Goal: Use online tool/utility: Utilize a website feature to perform a specific function

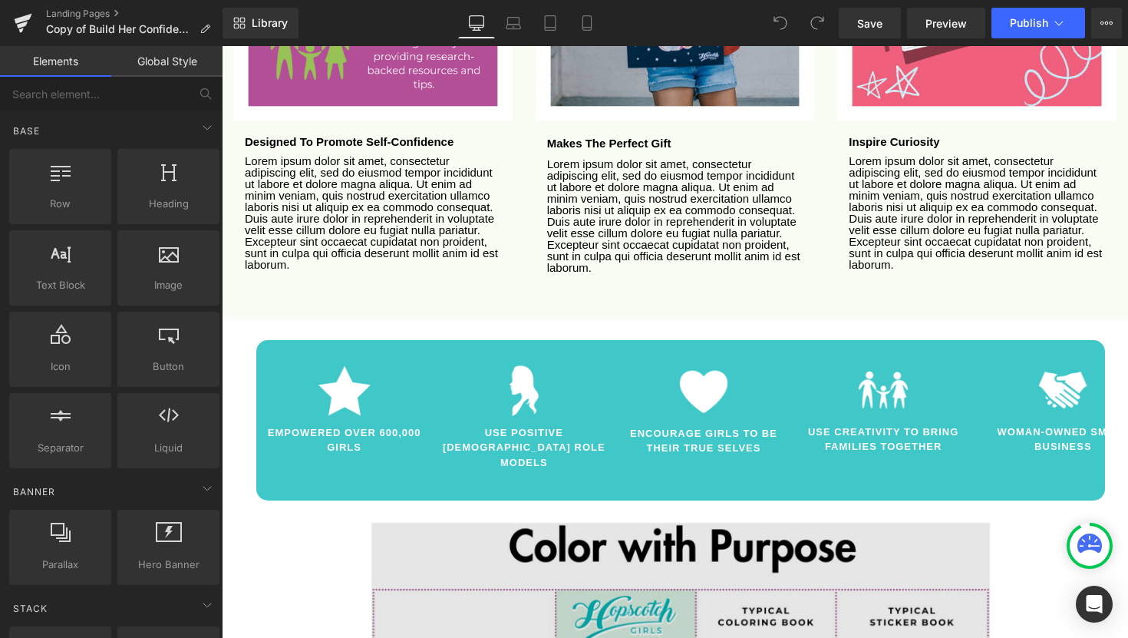
scroll to position [2058, 0]
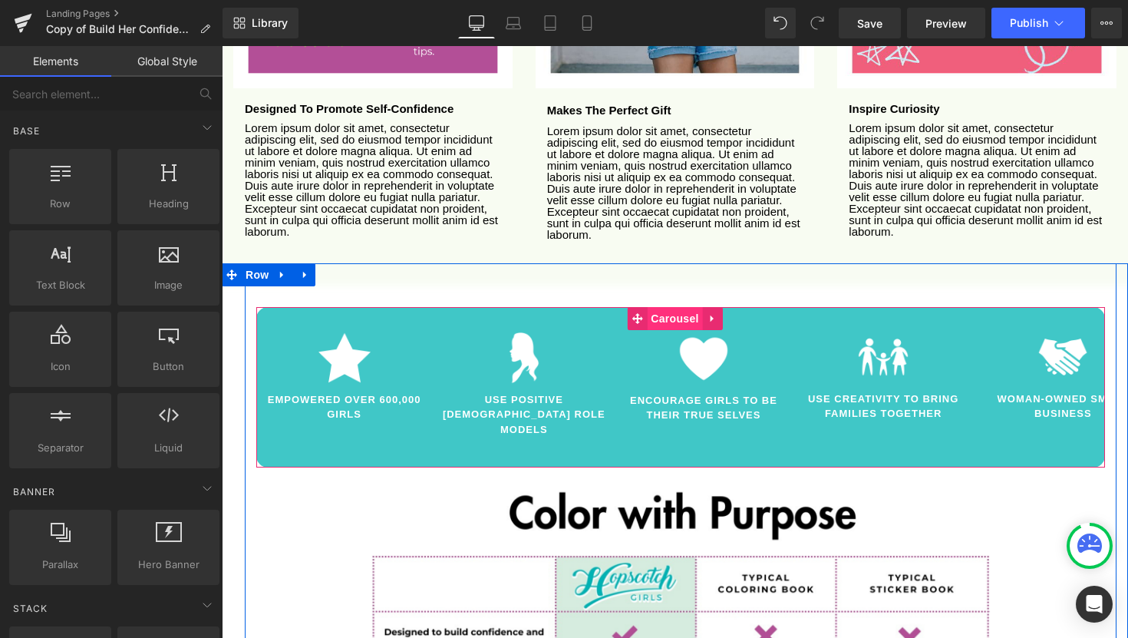
click at [679, 307] on span "Carousel" at bounding box center [674, 318] width 55 height 23
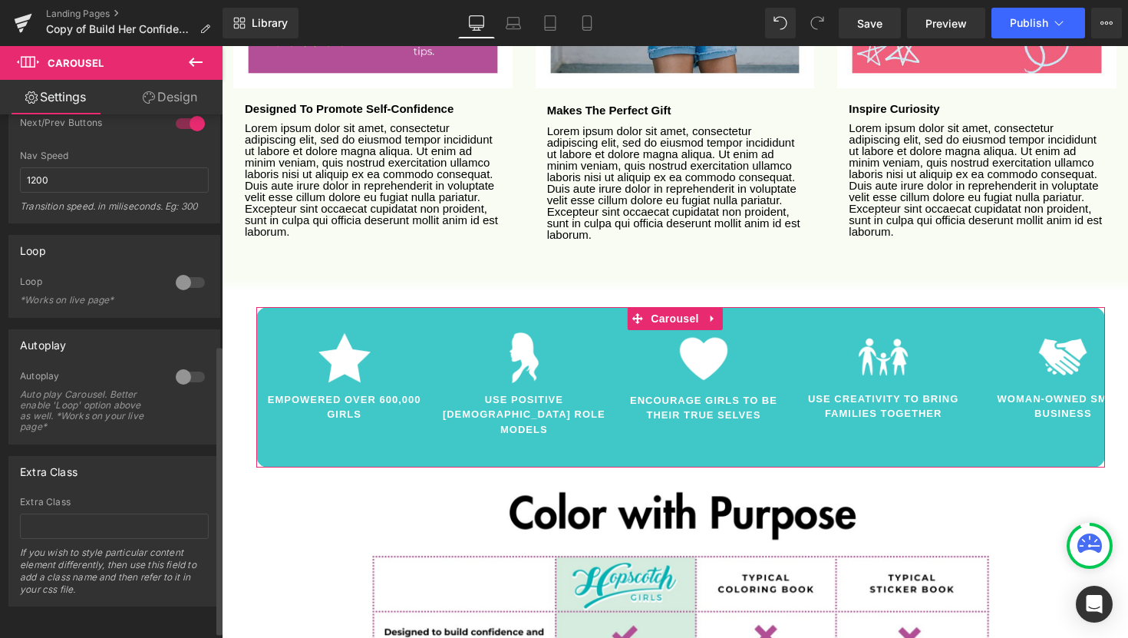
scroll to position [0, 0]
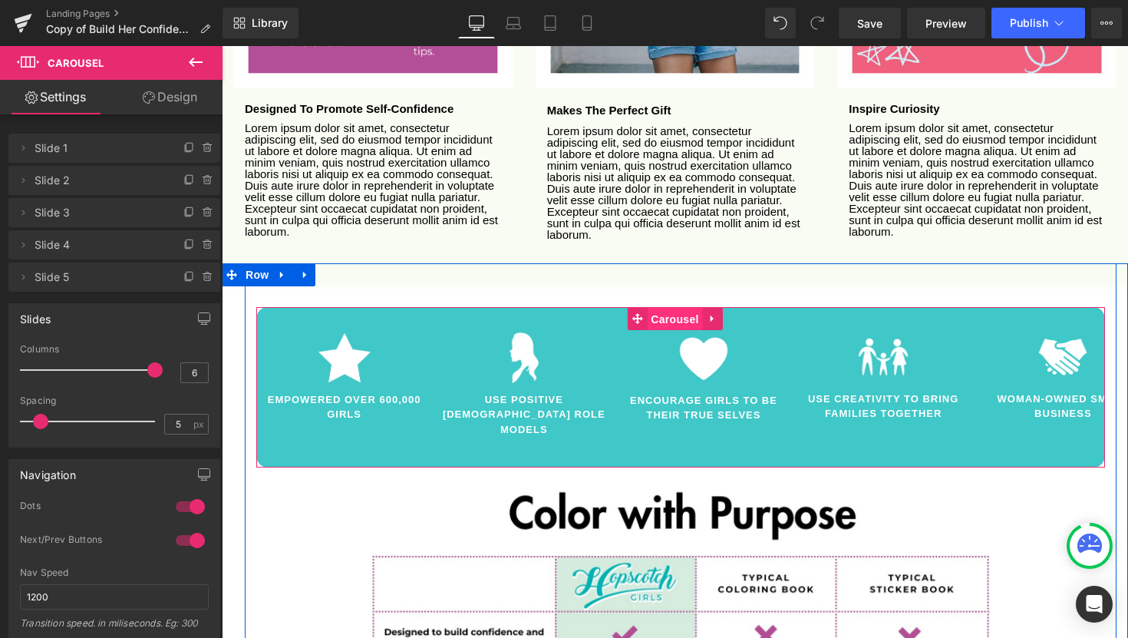
click at [672, 308] on span "Carousel" at bounding box center [674, 319] width 55 height 23
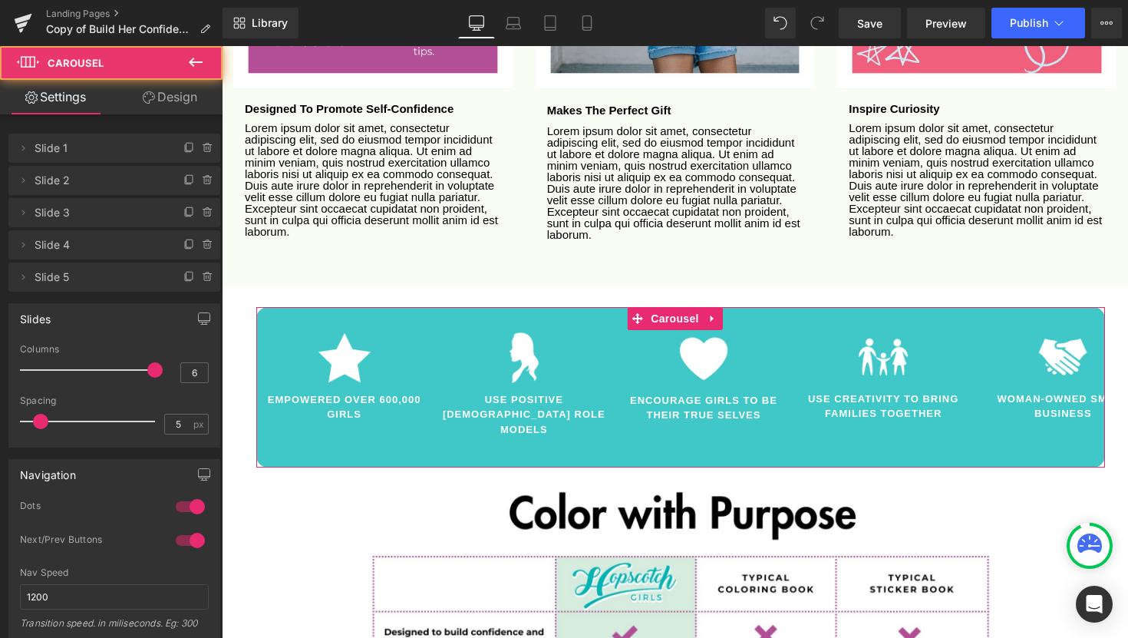
click at [155, 101] on link "Design" at bounding box center [169, 97] width 111 height 35
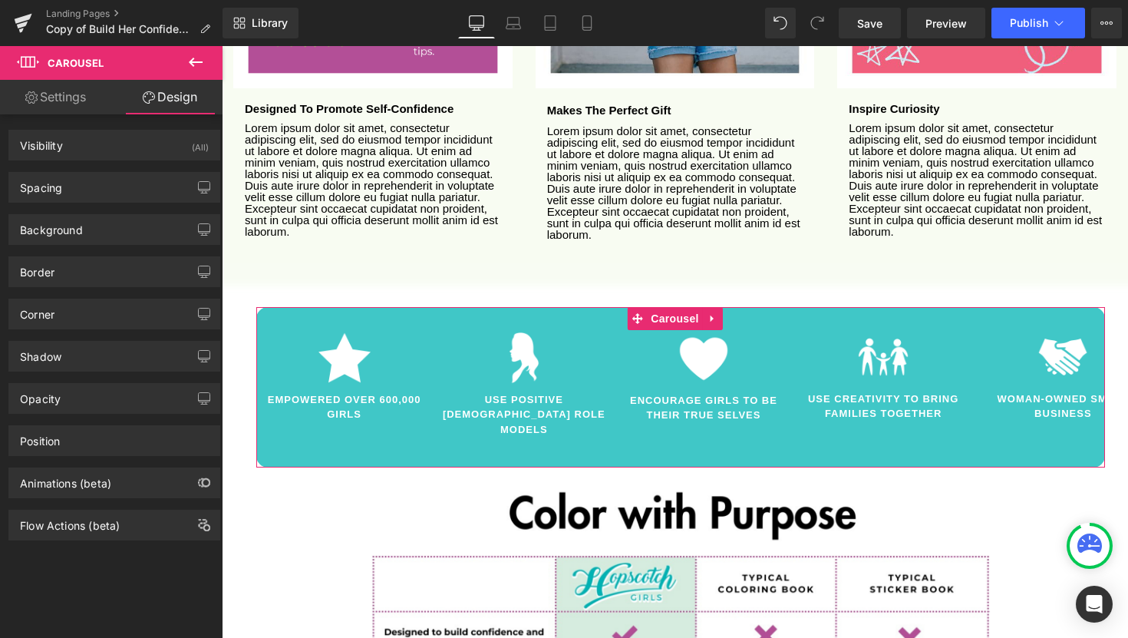
click at [72, 101] on link "Settings" at bounding box center [55, 97] width 111 height 35
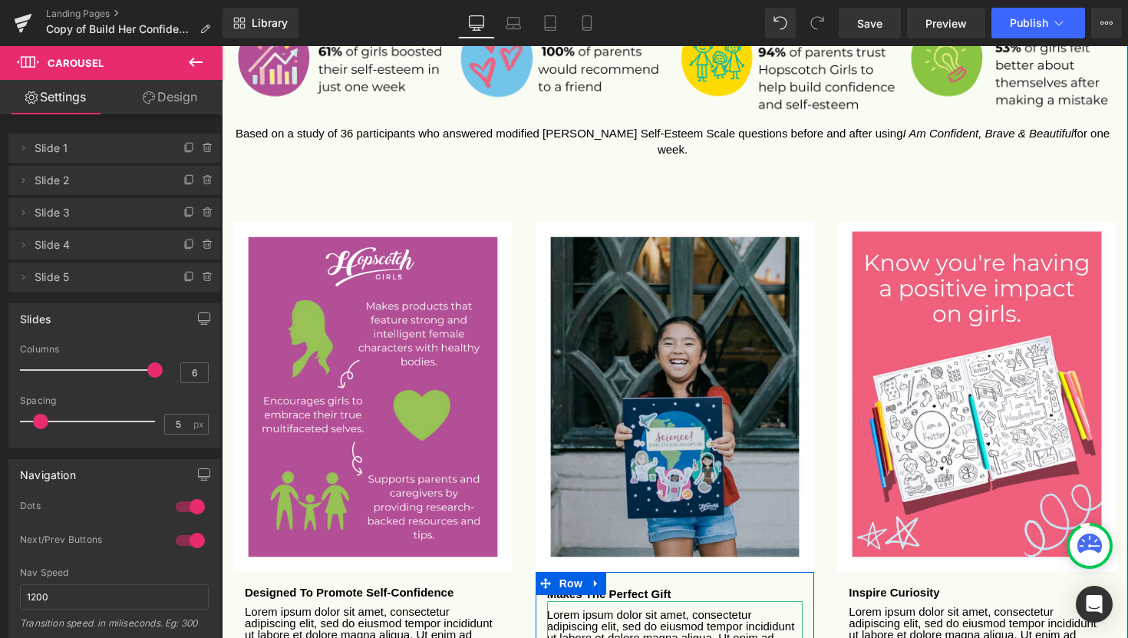
scroll to position [2013, 0]
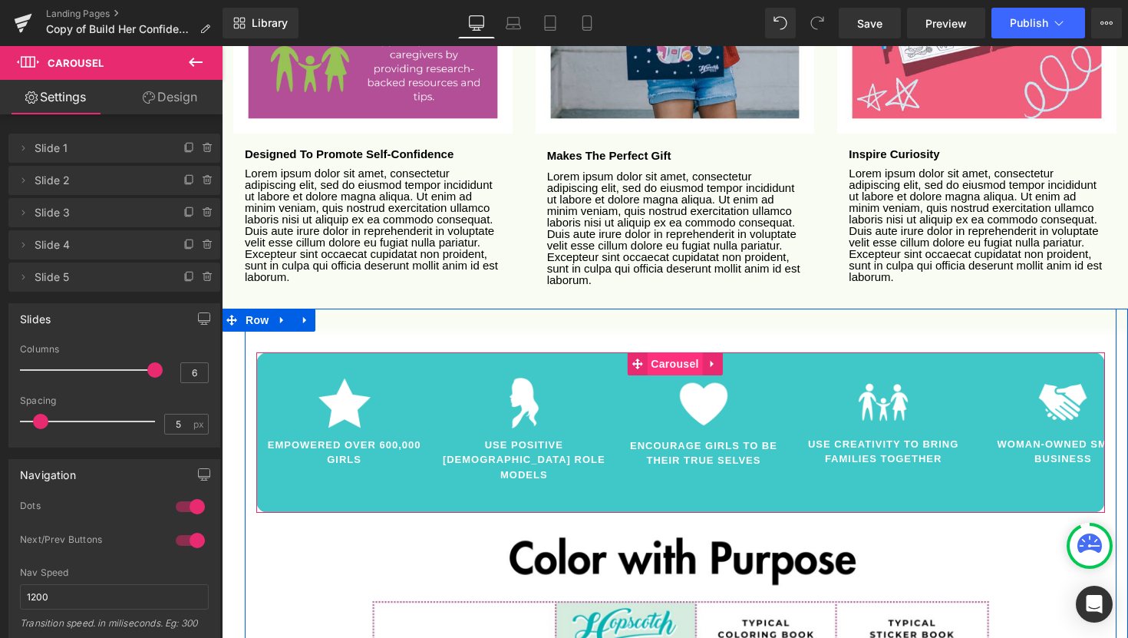
click at [680, 352] on span "Carousel" at bounding box center [674, 363] width 55 height 23
click at [674, 353] on span "Carousel" at bounding box center [674, 364] width 55 height 23
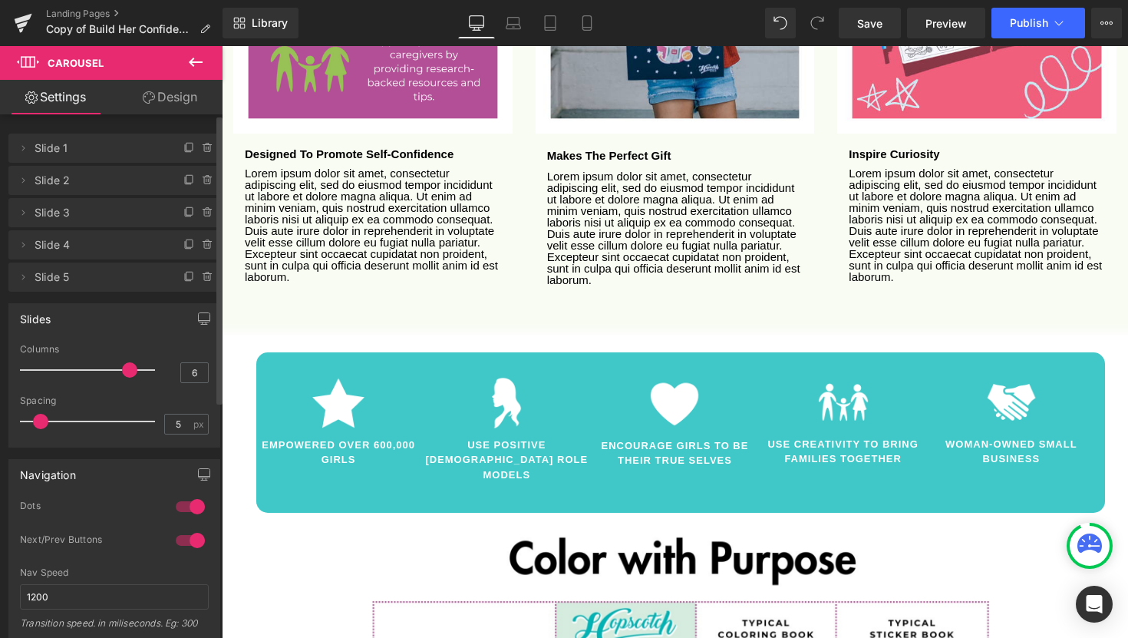
drag, startPoint x: 150, startPoint y: 374, endPoint x: 130, endPoint y: 373, distance: 20.7
click at [130, 373] on span at bounding box center [129, 369] width 15 height 15
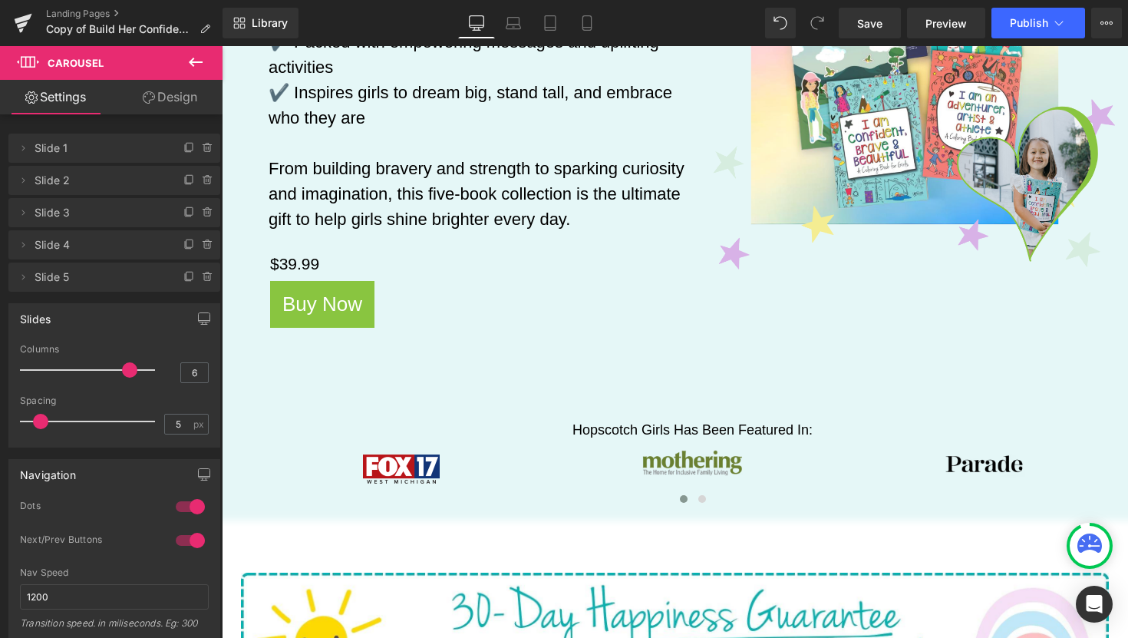
scroll to position [548, 0]
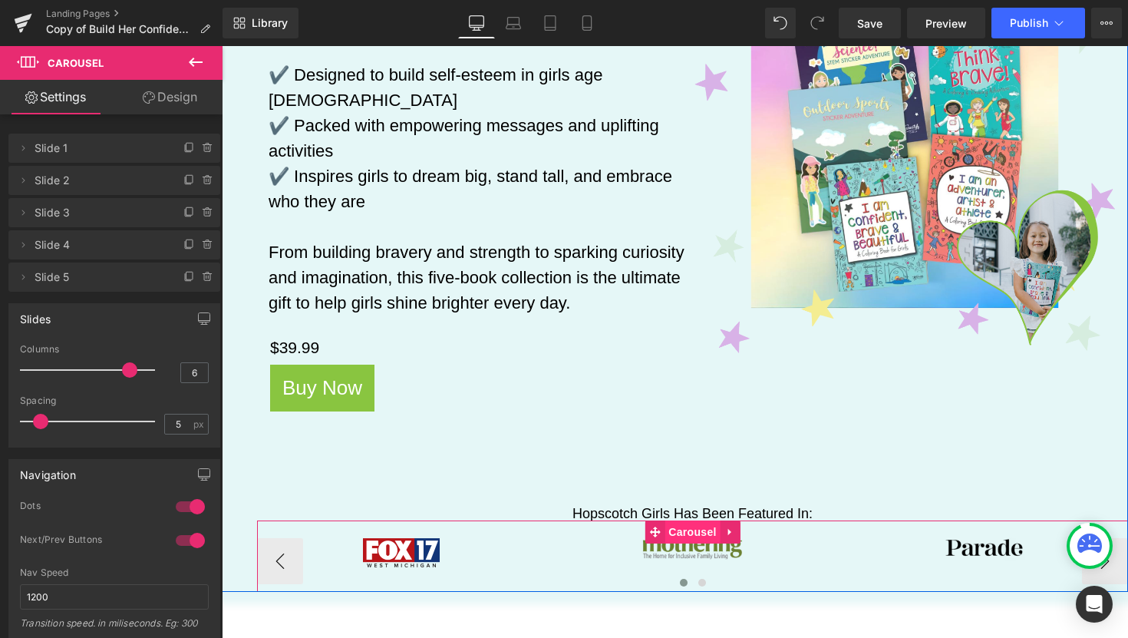
click at [691, 520] on span "Carousel" at bounding box center [692, 531] width 55 height 23
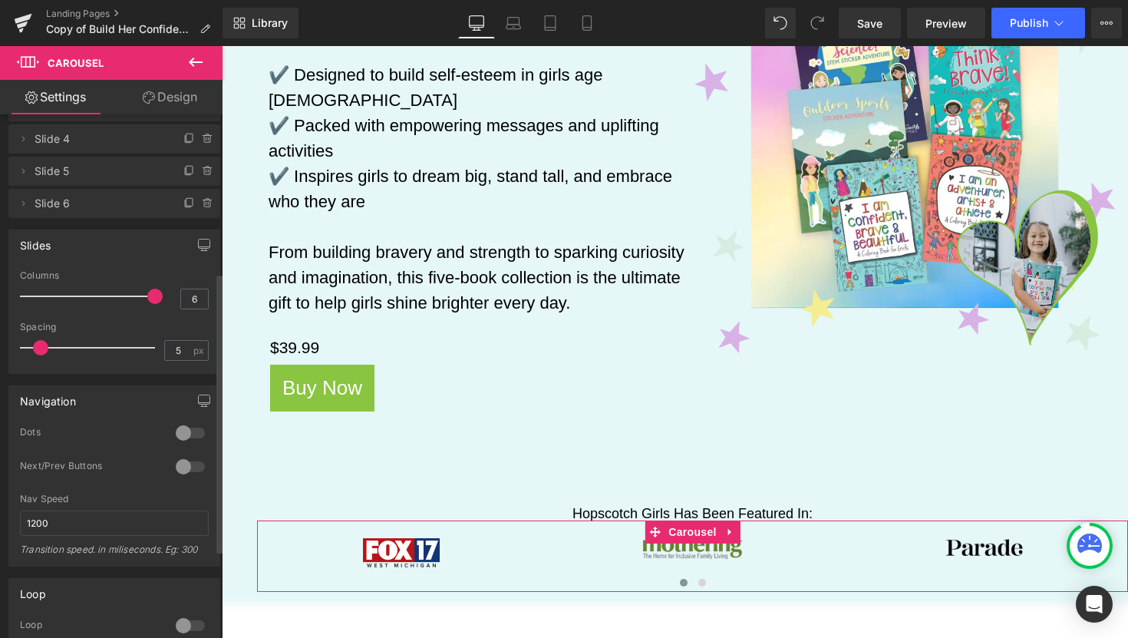
scroll to position [301, 0]
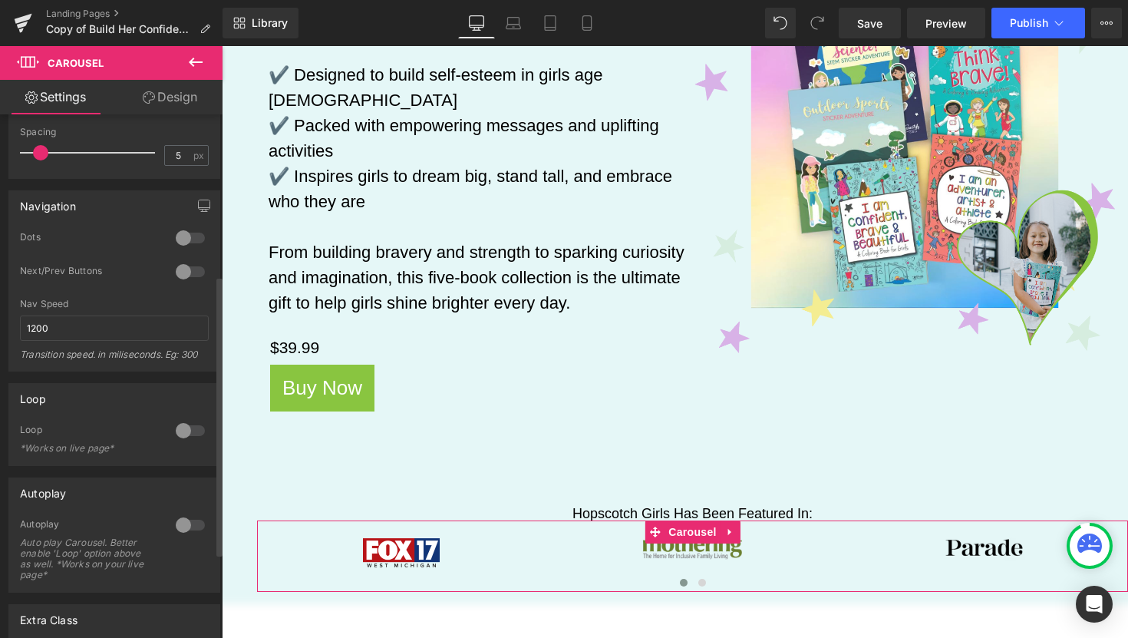
click at [179, 433] on div at bounding box center [190, 430] width 37 height 25
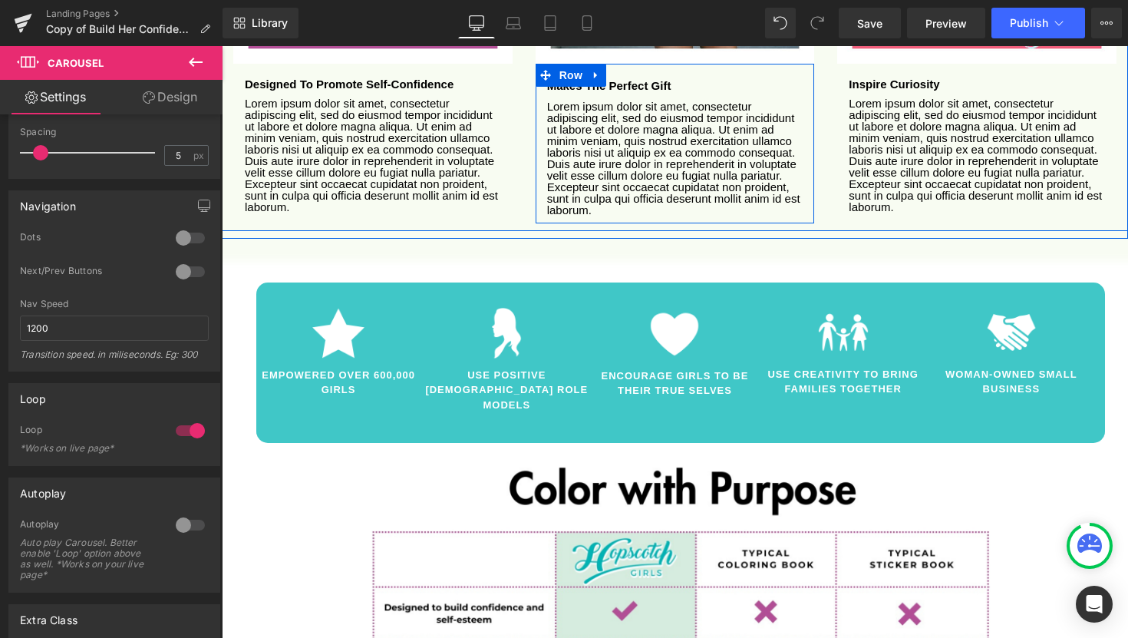
scroll to position [2179, 0]
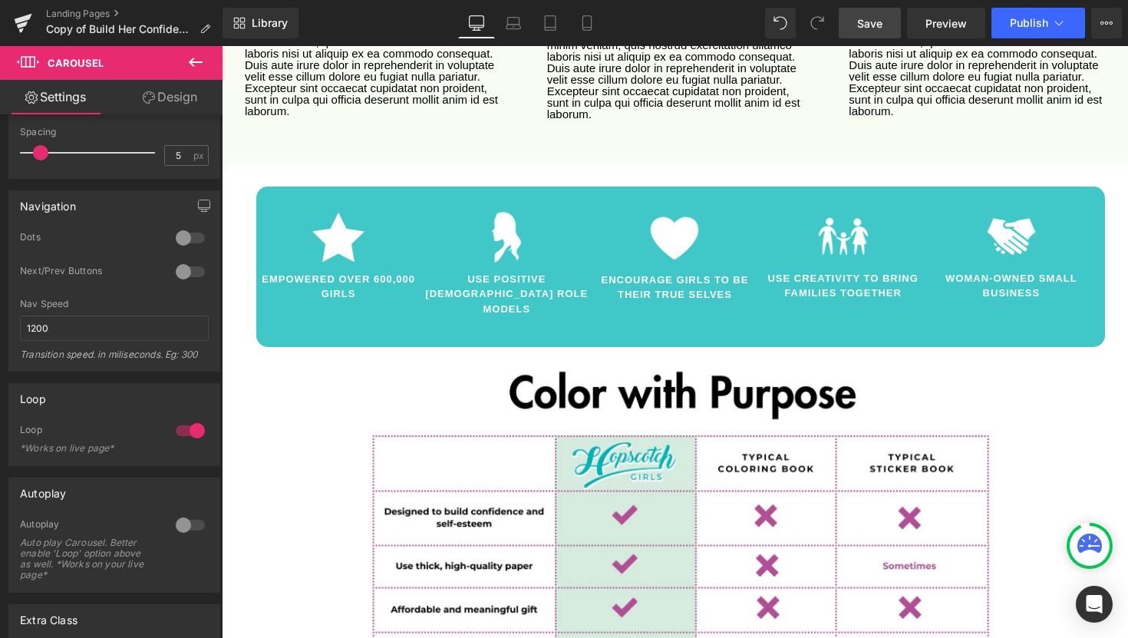
click at [866, 31] on span "Save" at bounding box center [869, 23] width 25 height 16
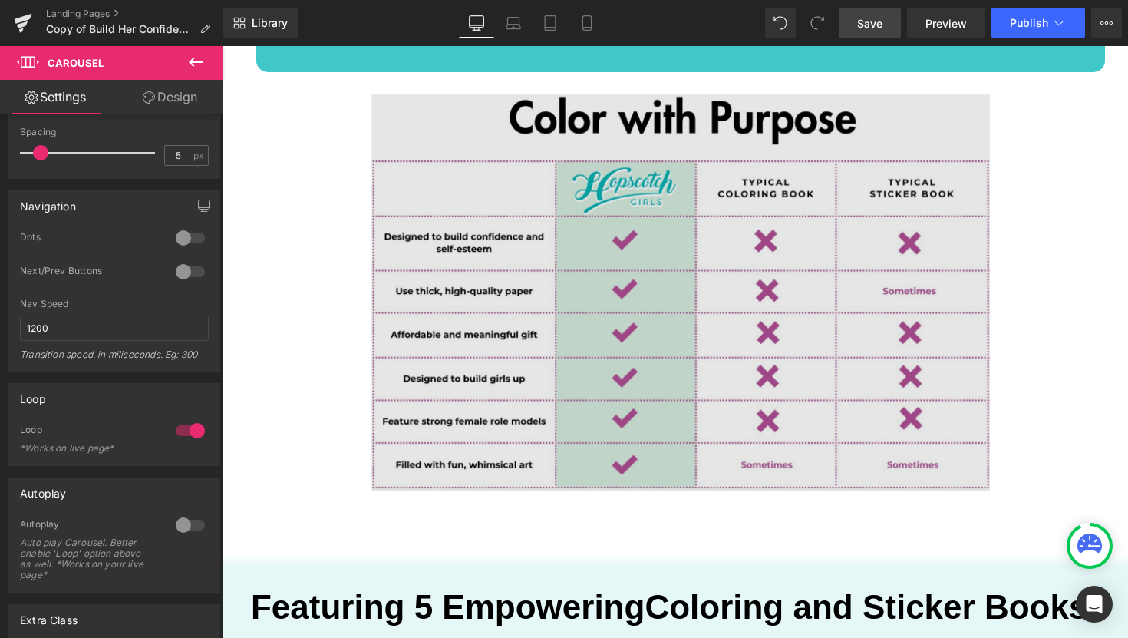
scroll to position [2453, 0]
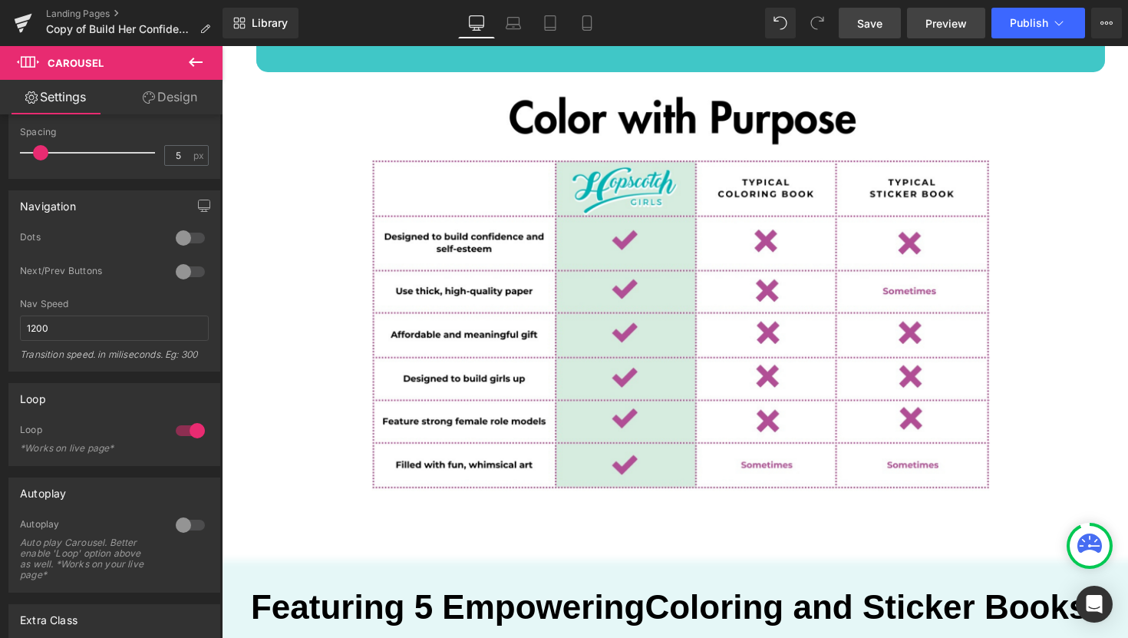
click at [958, 29] on span "Preview" at bounding box center [946, 23] width 41 height 16
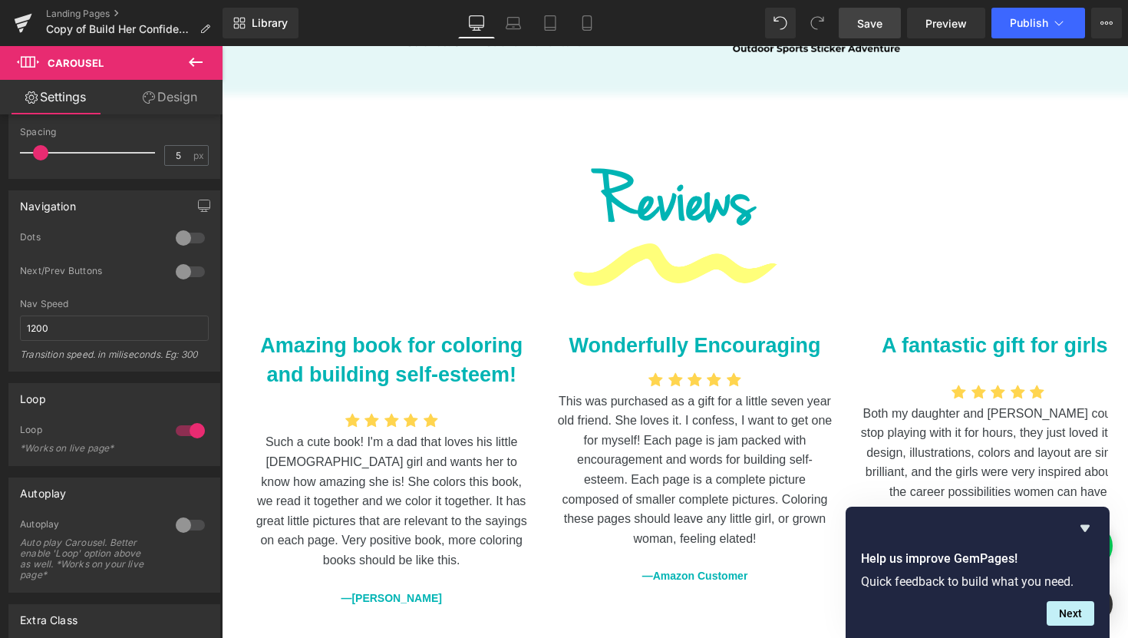
scroll to position [3833, 0]
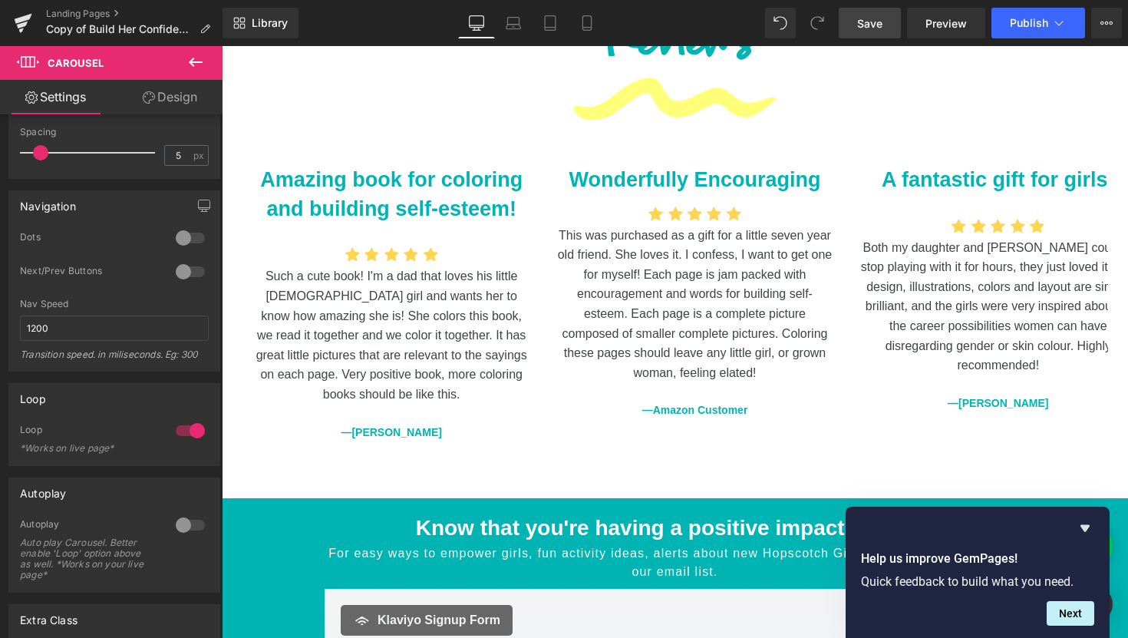
click at [862, 25] on span "Save" at bounding box center [869, 23] width 25 height 16
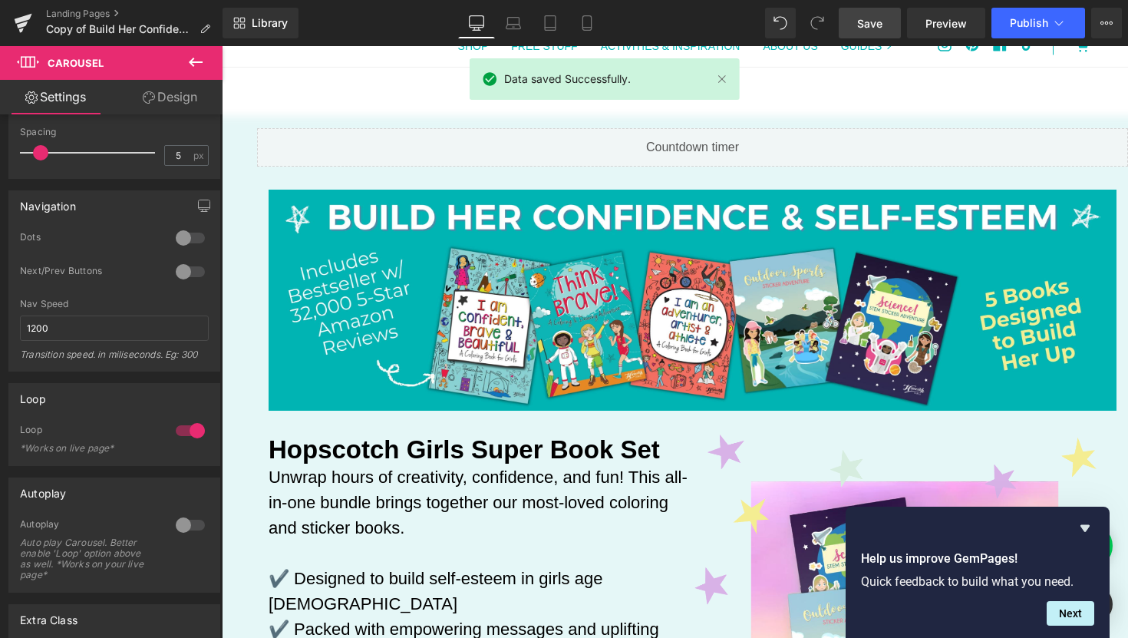
scroll to position [0, 0]
